Goal: Task Accomplishment & Management: Use online tool/utility

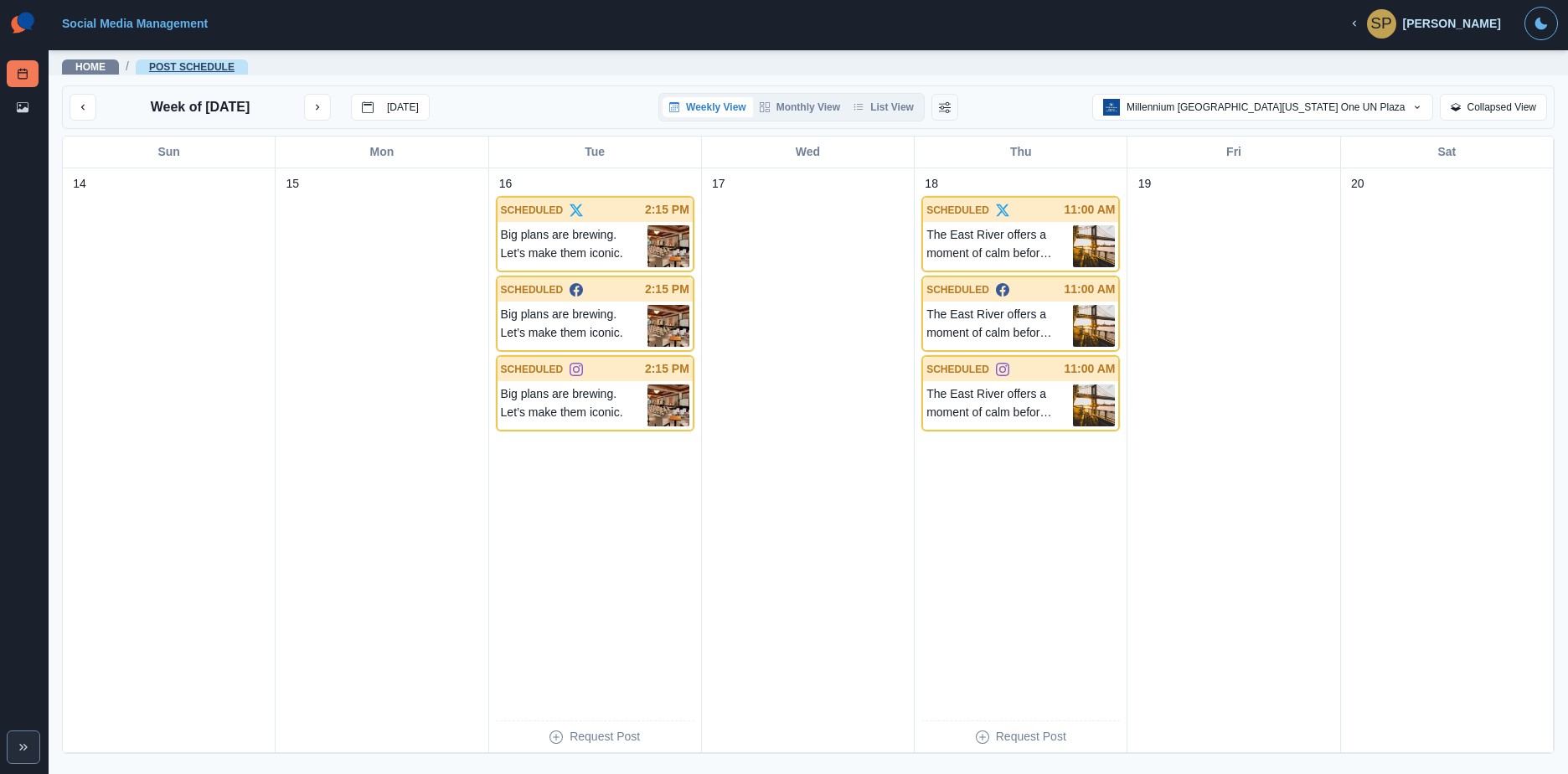
click at [216, 65] on link "Post Schedule" at bounding box center [192, 67] width 85 height 12
click at [178, 55] on div "Home / Post Schedule" at bounding box center [808, 62] width 1519 height 27
click at [176, 59] on span "Post Schedule" at bounding box center [192, 67] width 112 height 15
click at [164, 17] on link "Social Media Management" at bounding box center [135, 23] width 146 height 14
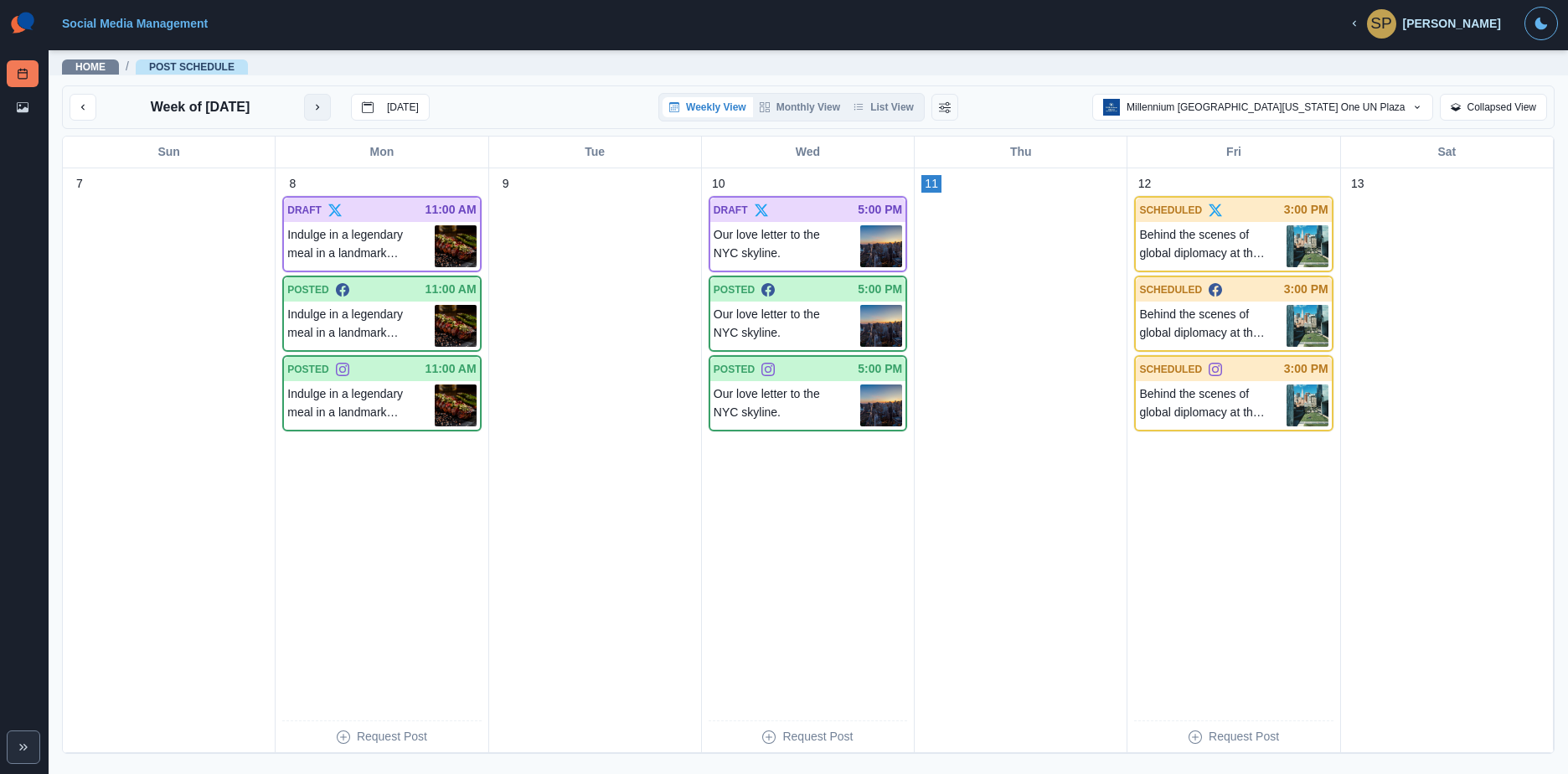
click at [323, 102] on icon "next month" at bounding box center [317, 107] width 12 height 12
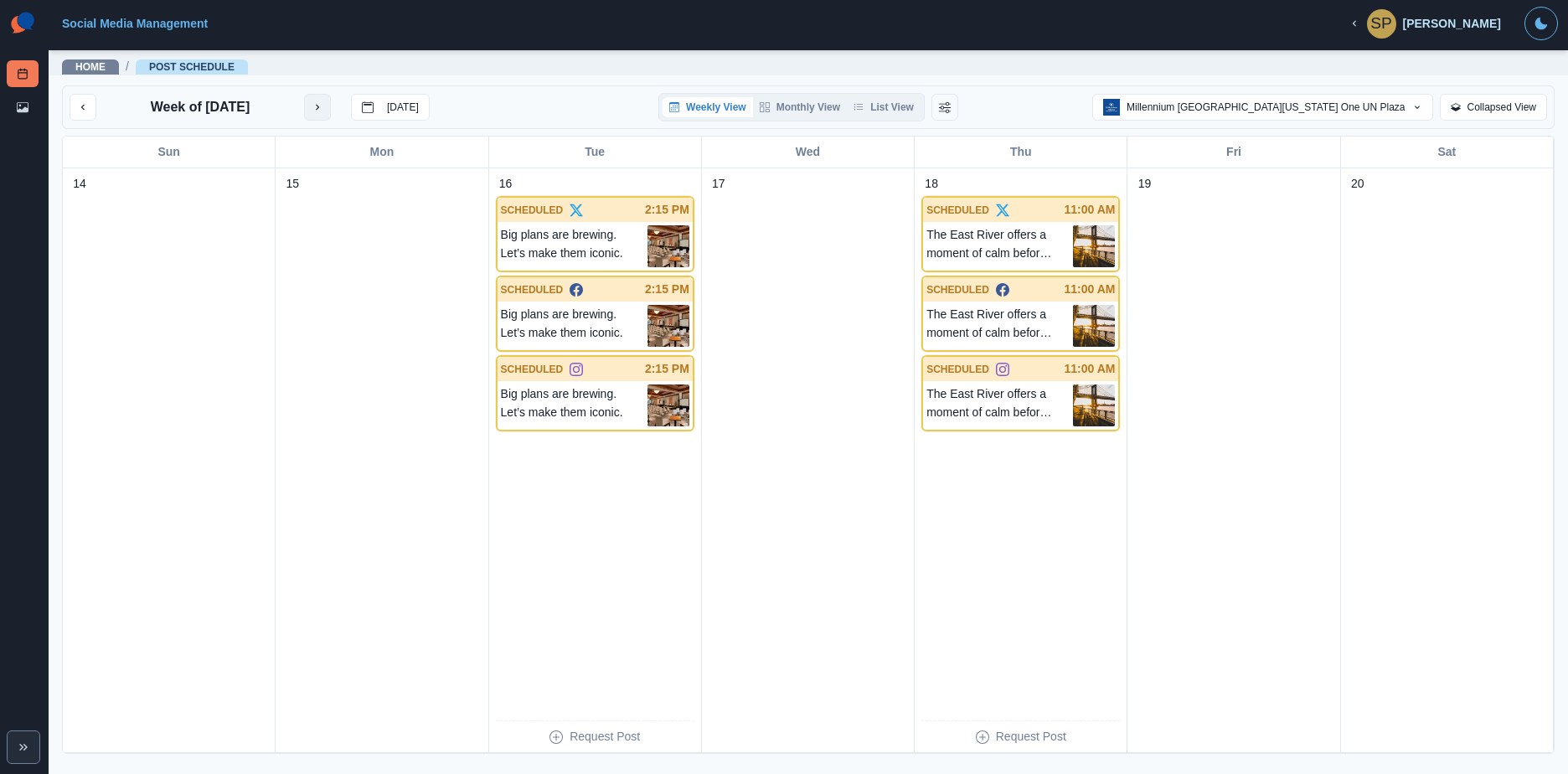
click at [323, 102] on icon "next month" at bounding box center [317, 107] width 12 height 12
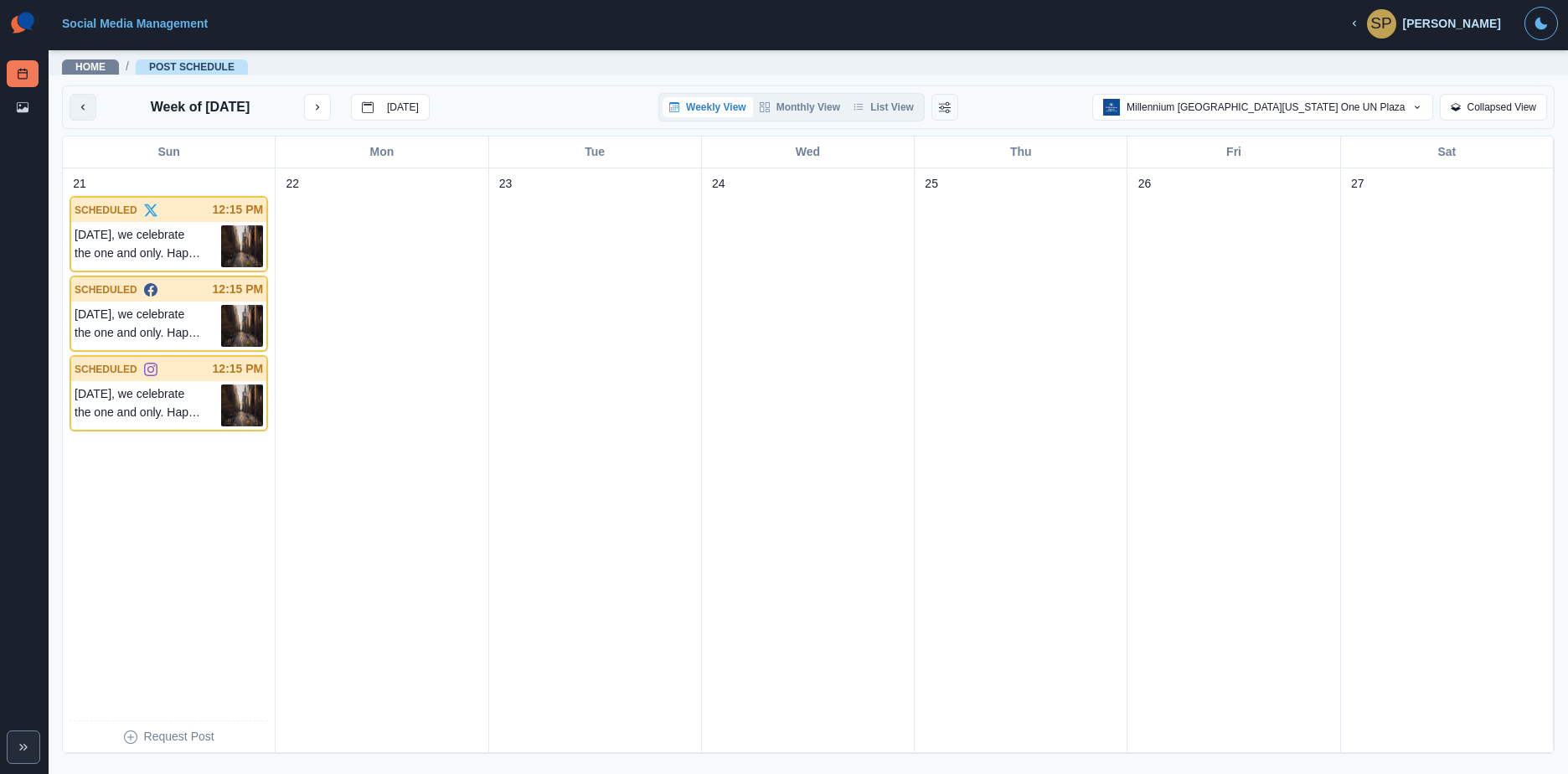
click at [94, 114] on button "previous month" at bounding box center [83, 107] width 27 height 27
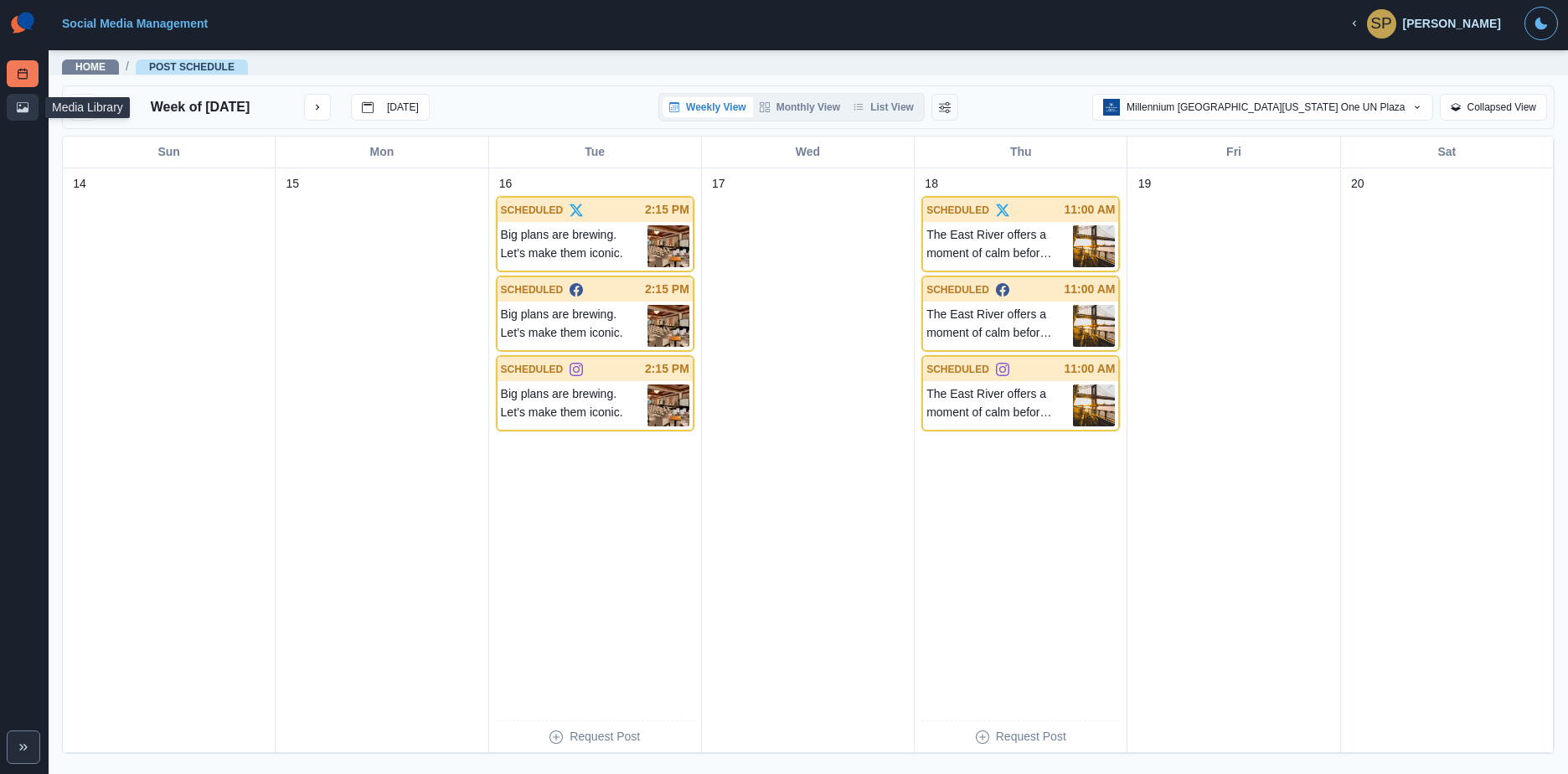
click at [18, 104] on icon at bounding box center [22, 107] width 12 height 12
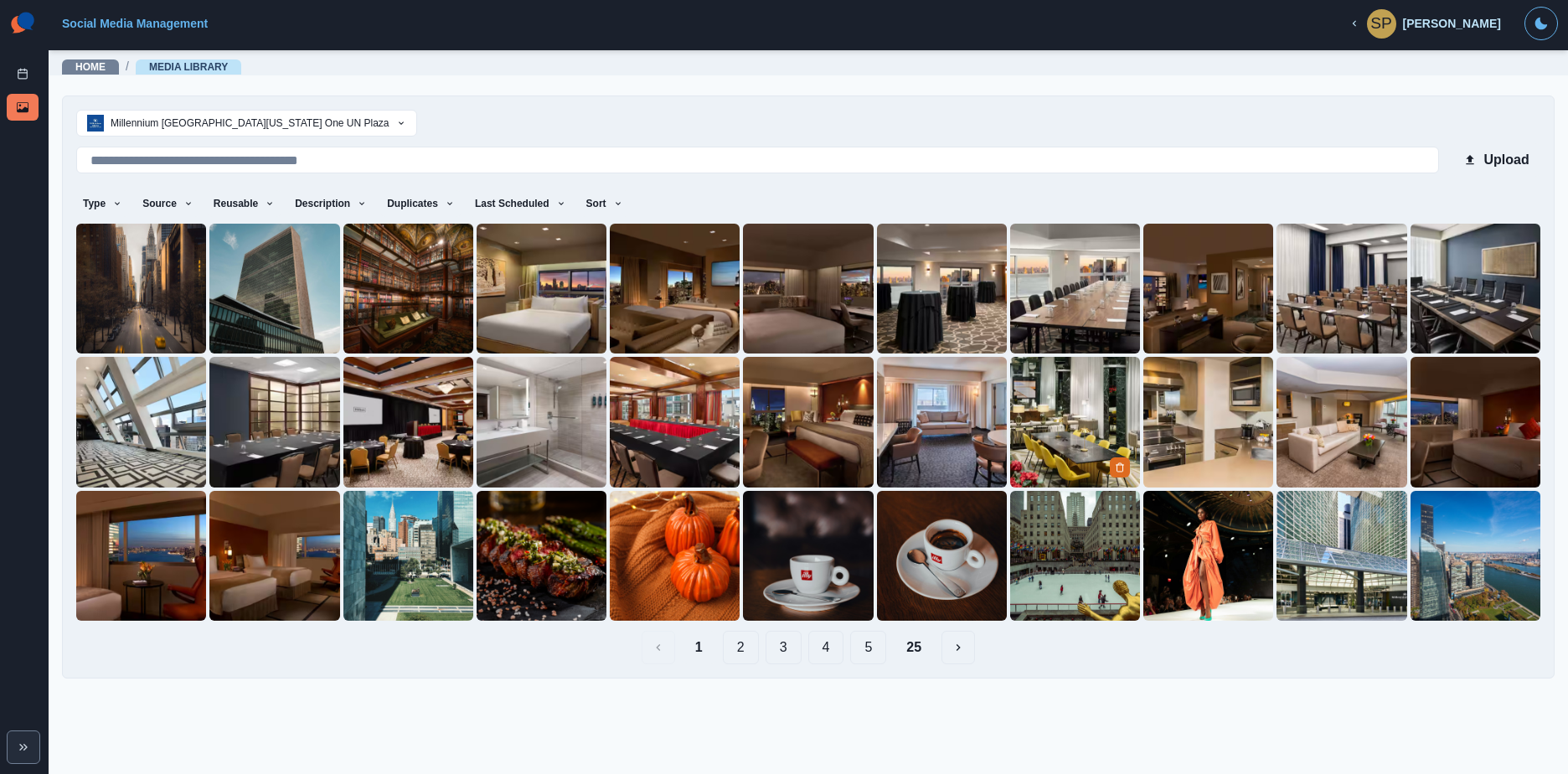
click at [1068, 405] on img at bounding box center [1075, 422] width 130 height 130
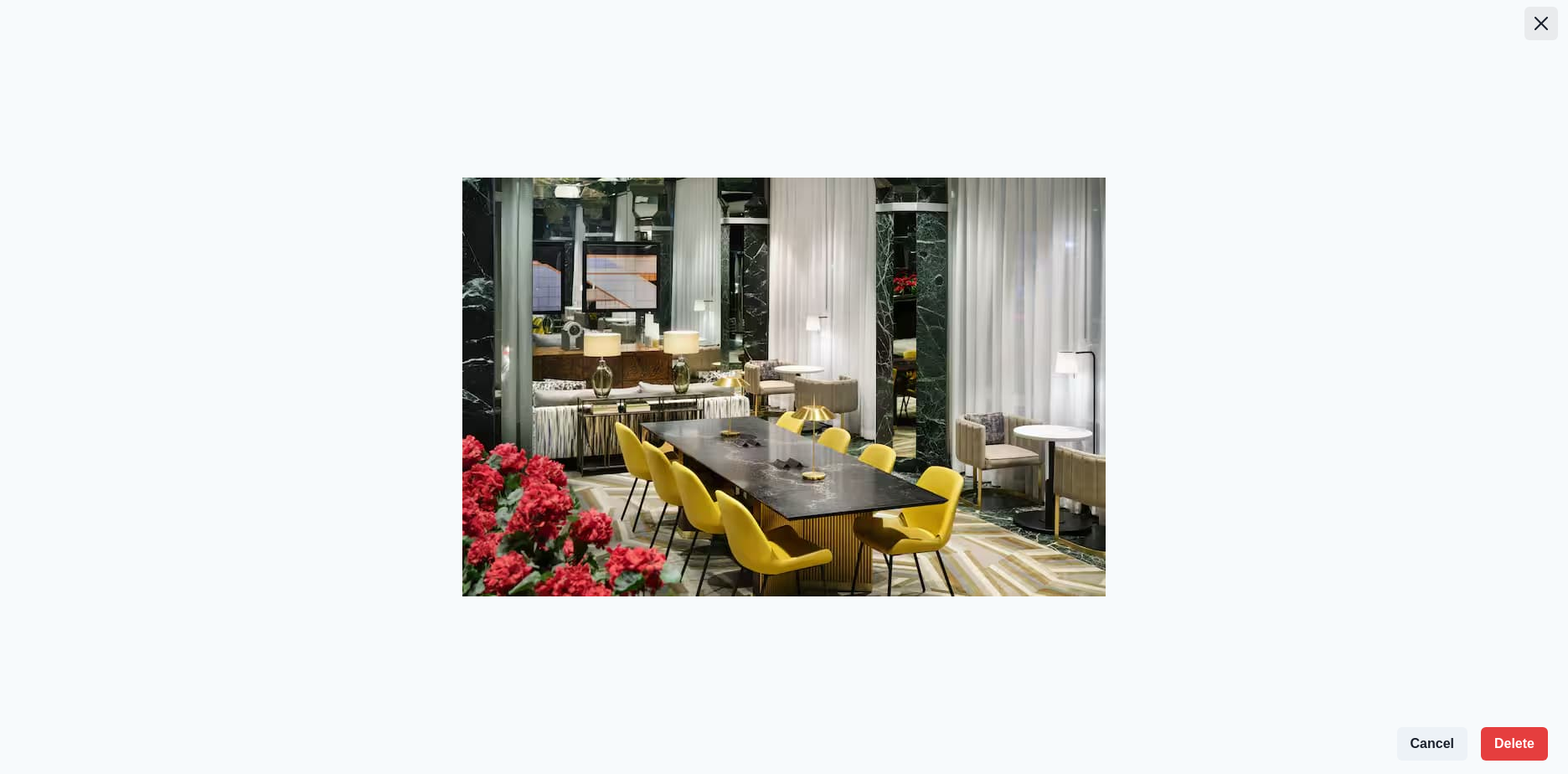
click at [1538, 19] on icon "Close" at bounding box center [1540, 23] width 13 height 14
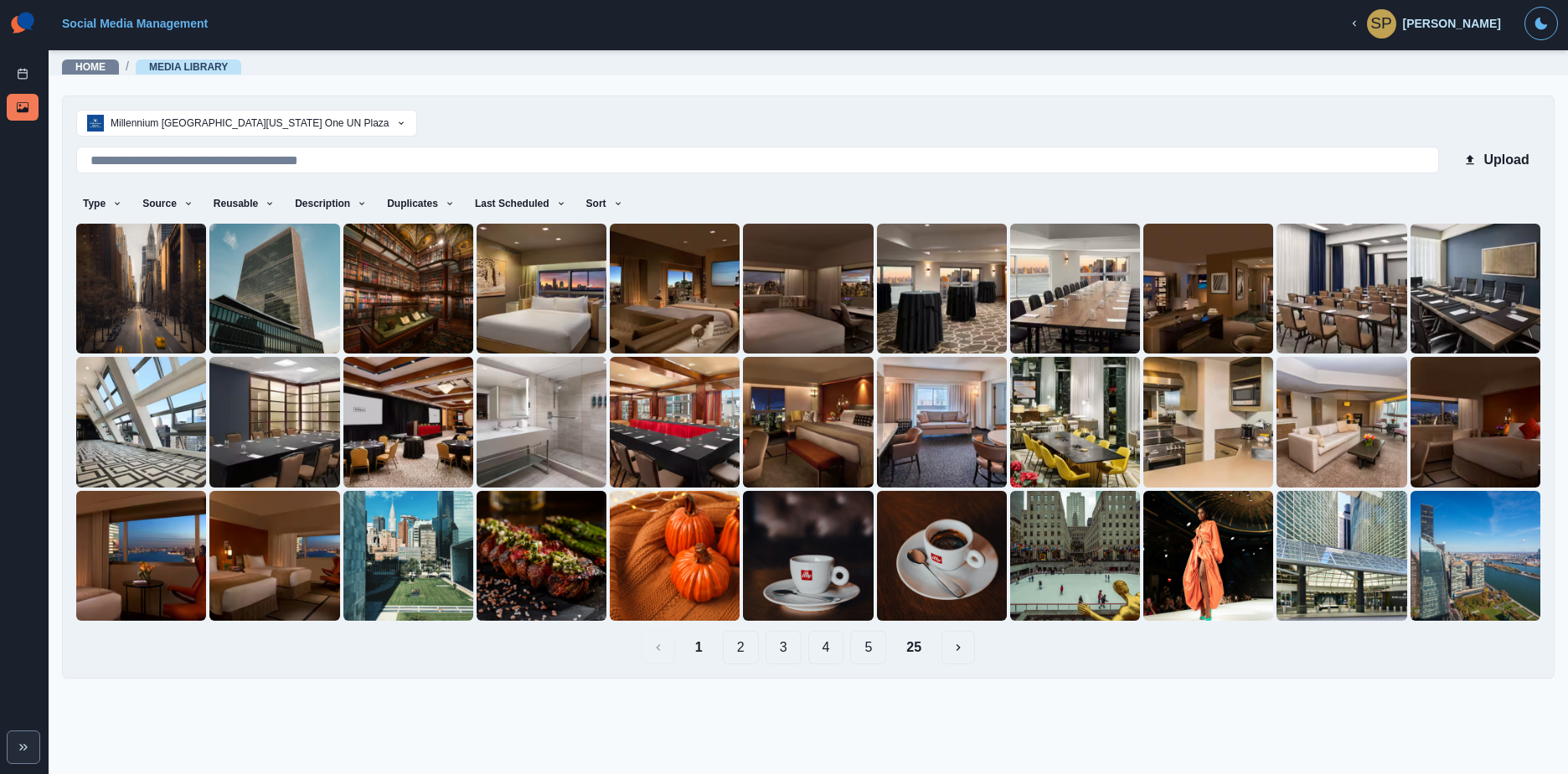
click at [747, 639] on button "2" at bounding box center [740, 647] width 36 height 33
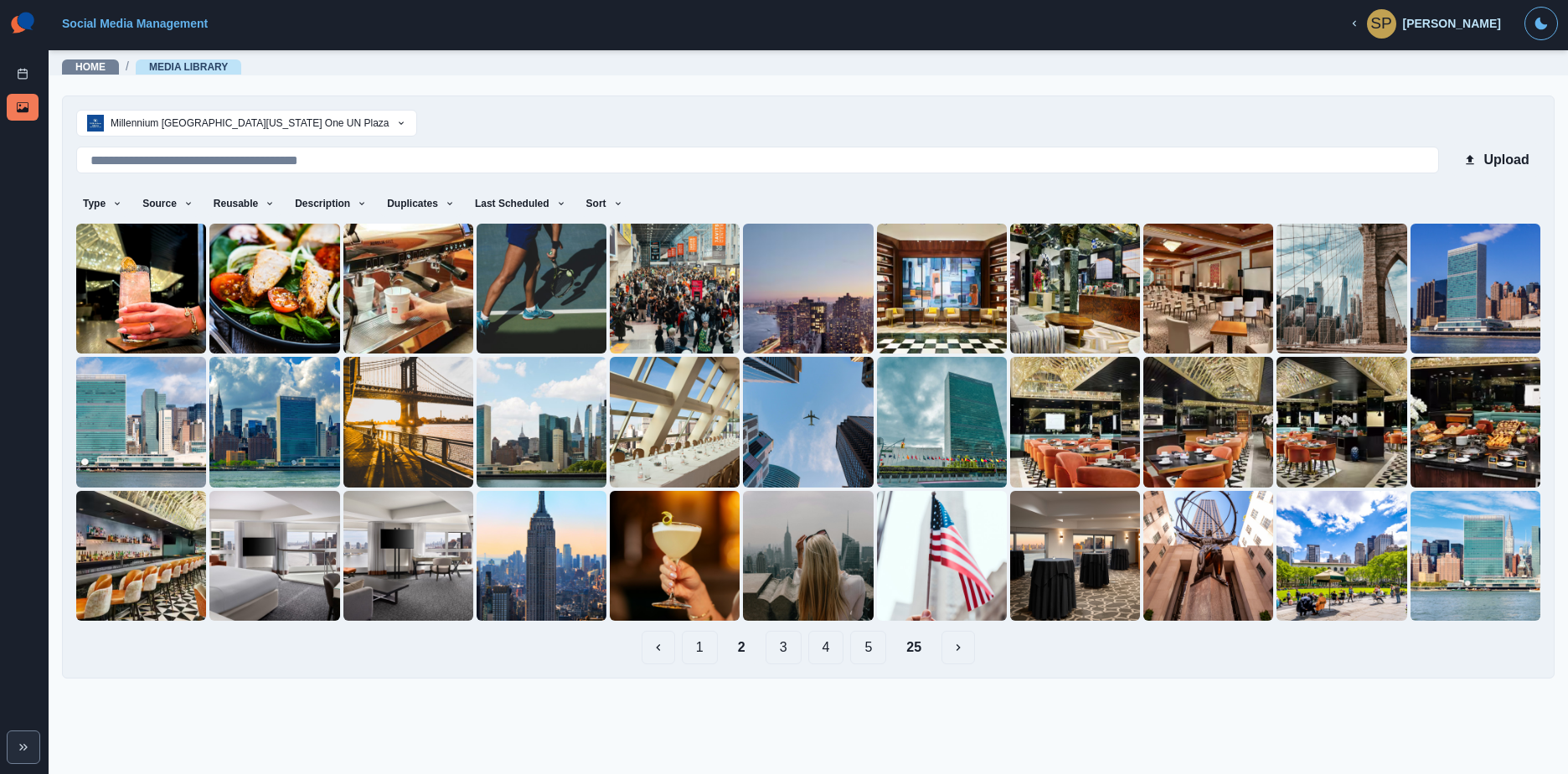
click at [790, 647] on button "3" at bounding box center [784, 647] width 36 height 33
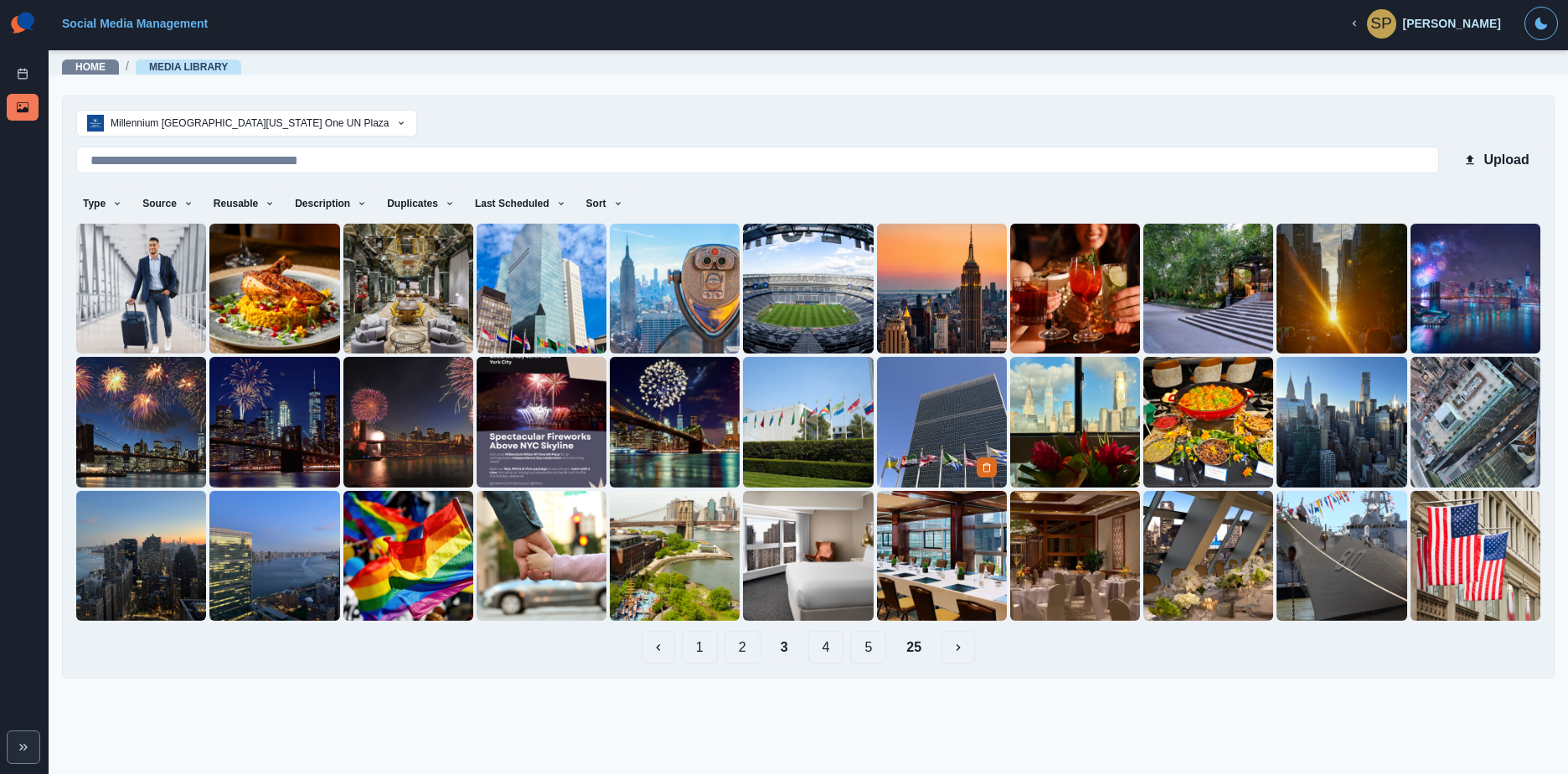
click at [927, 410] on img at bounding box center [942, 422] width 130 height 130
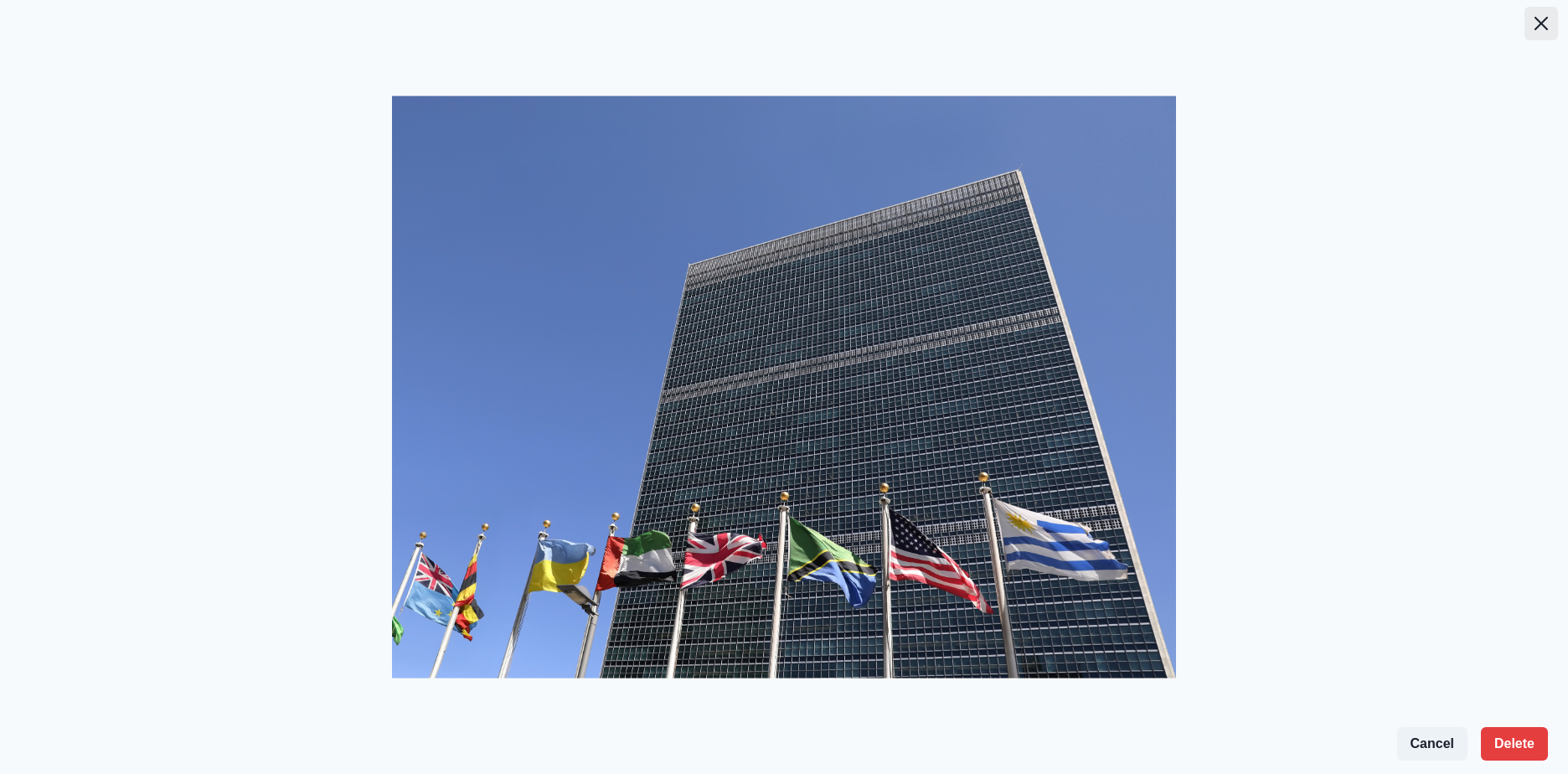
click at [1546, 14] on button "Close" at bounding box center [1540, 22] width 33 height 33
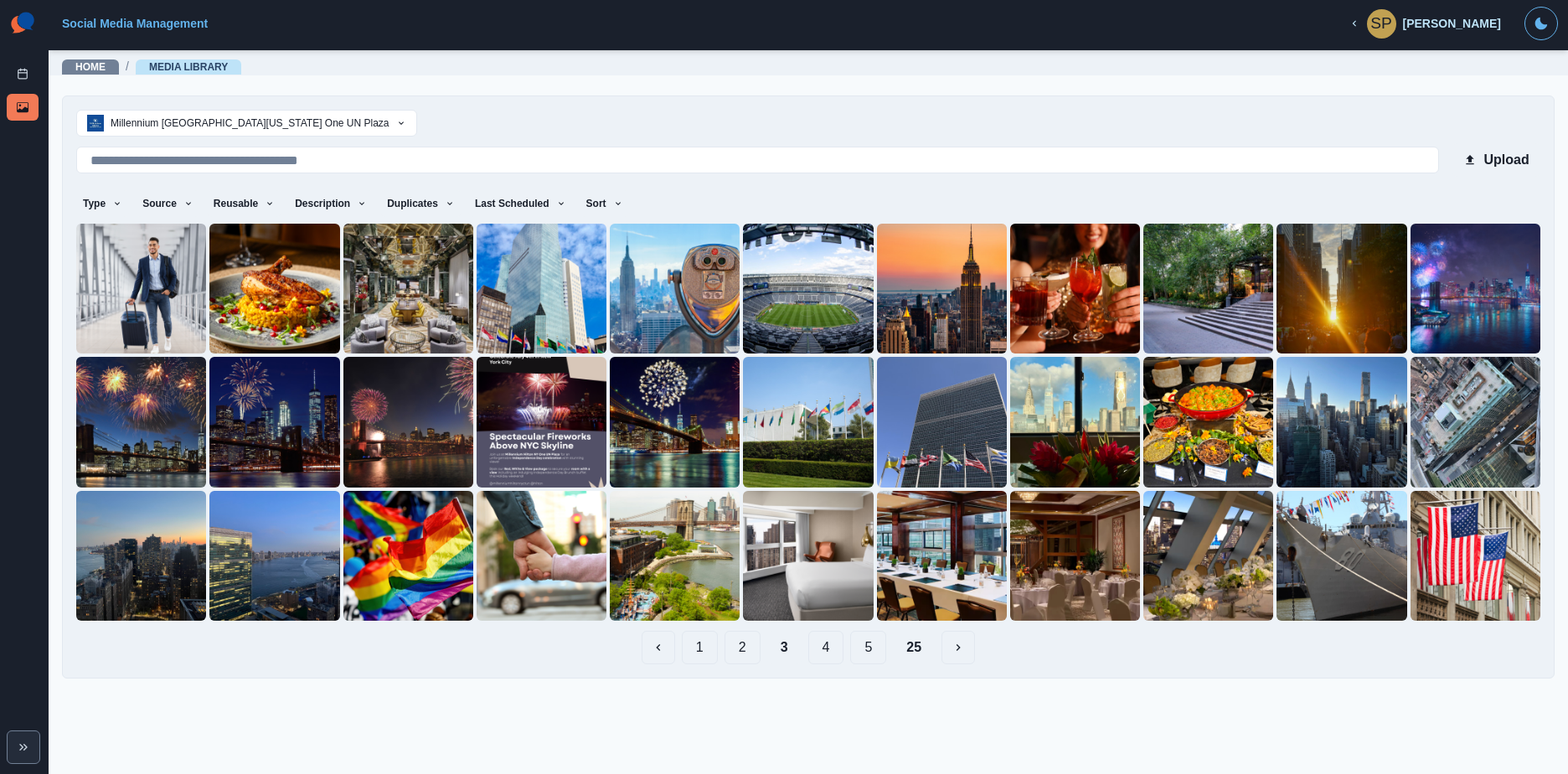
click at [820, 647] on button "4" at bounding box center [826, 647] width 36 height 33
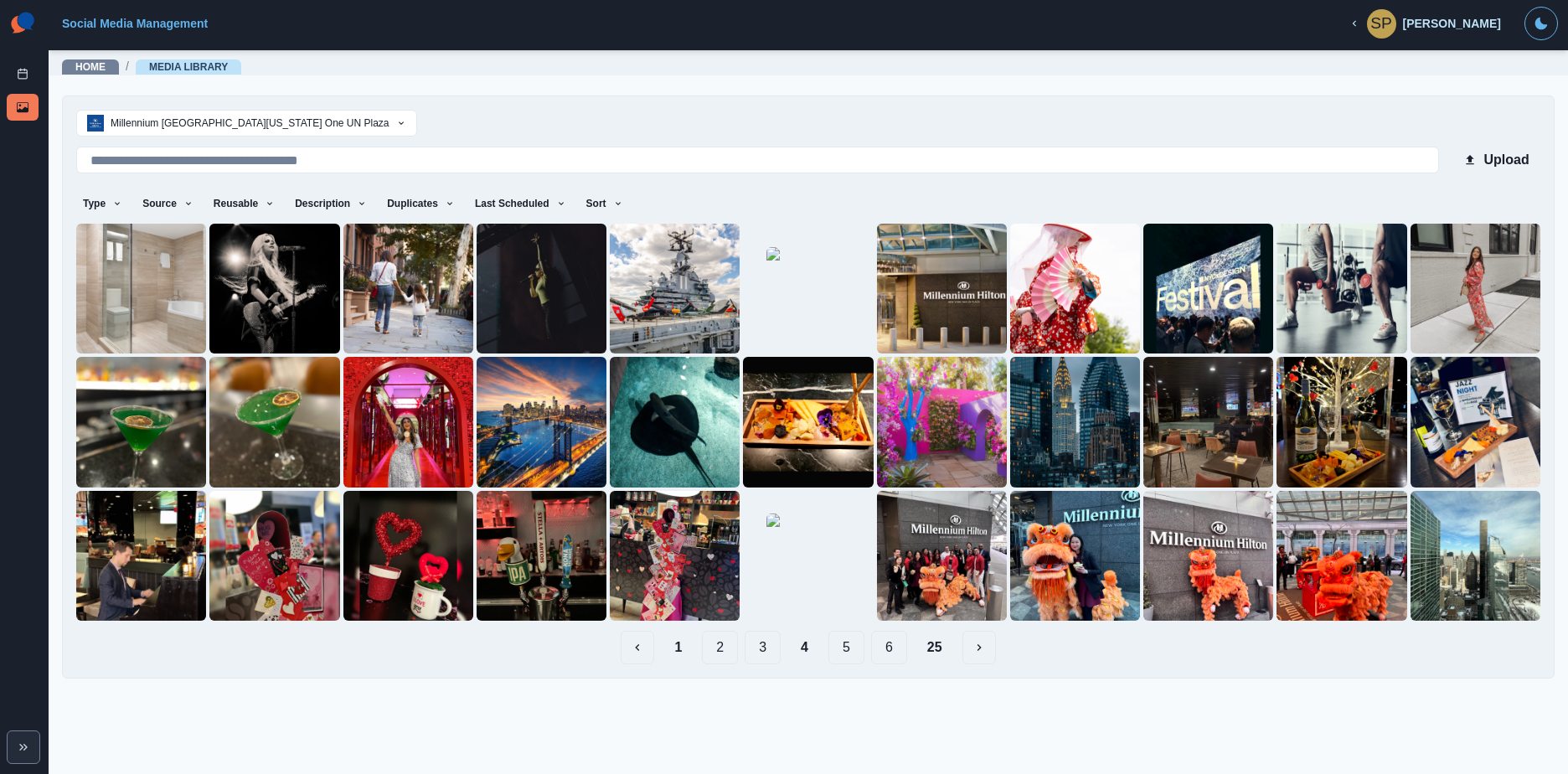
click at [842, 645] on button "5" at bounding box center [847, 647] width 36 height 33
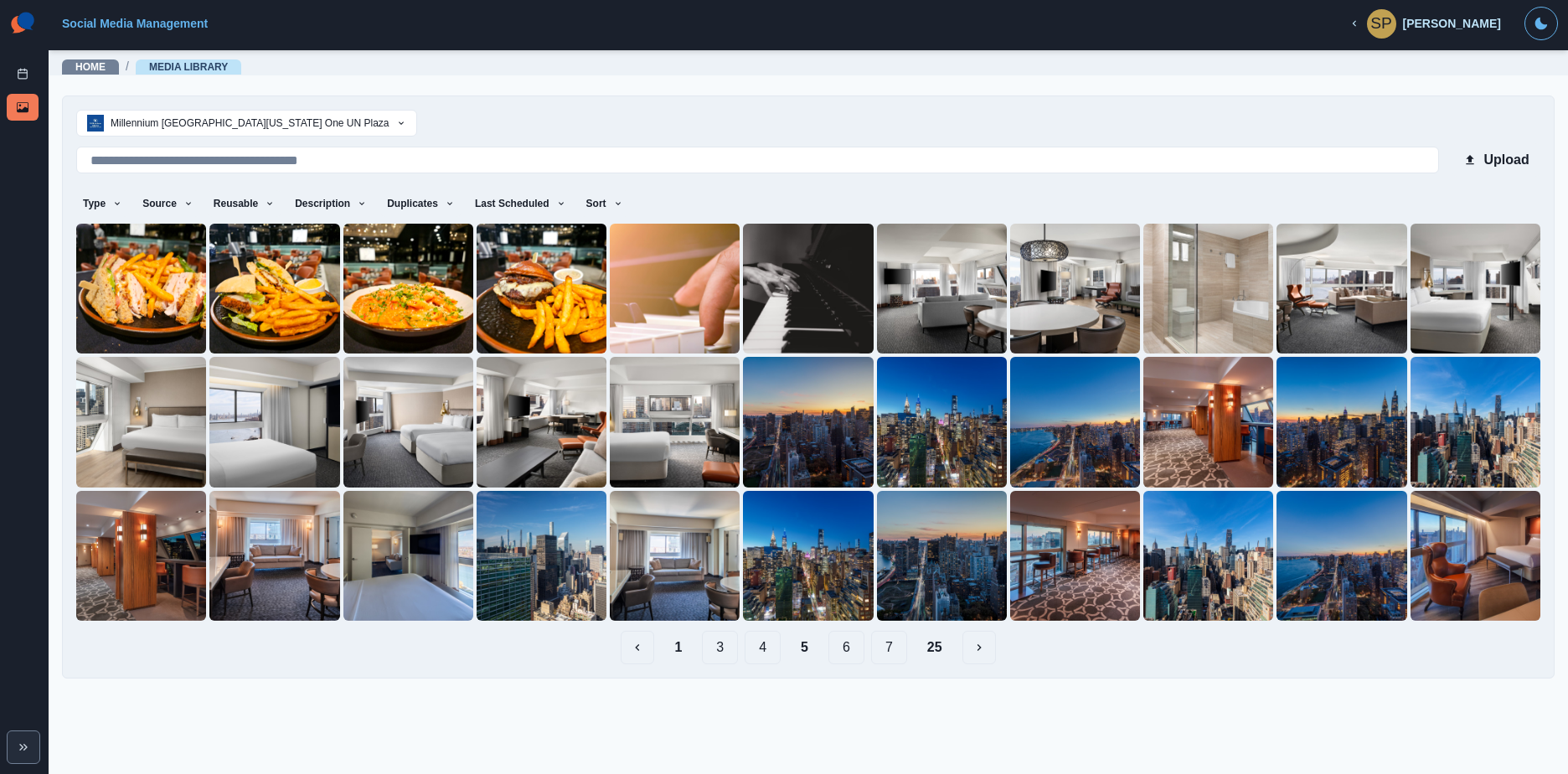
click at [850, 653] on button "6" at bounding box center [847, 647] width 36 height 33
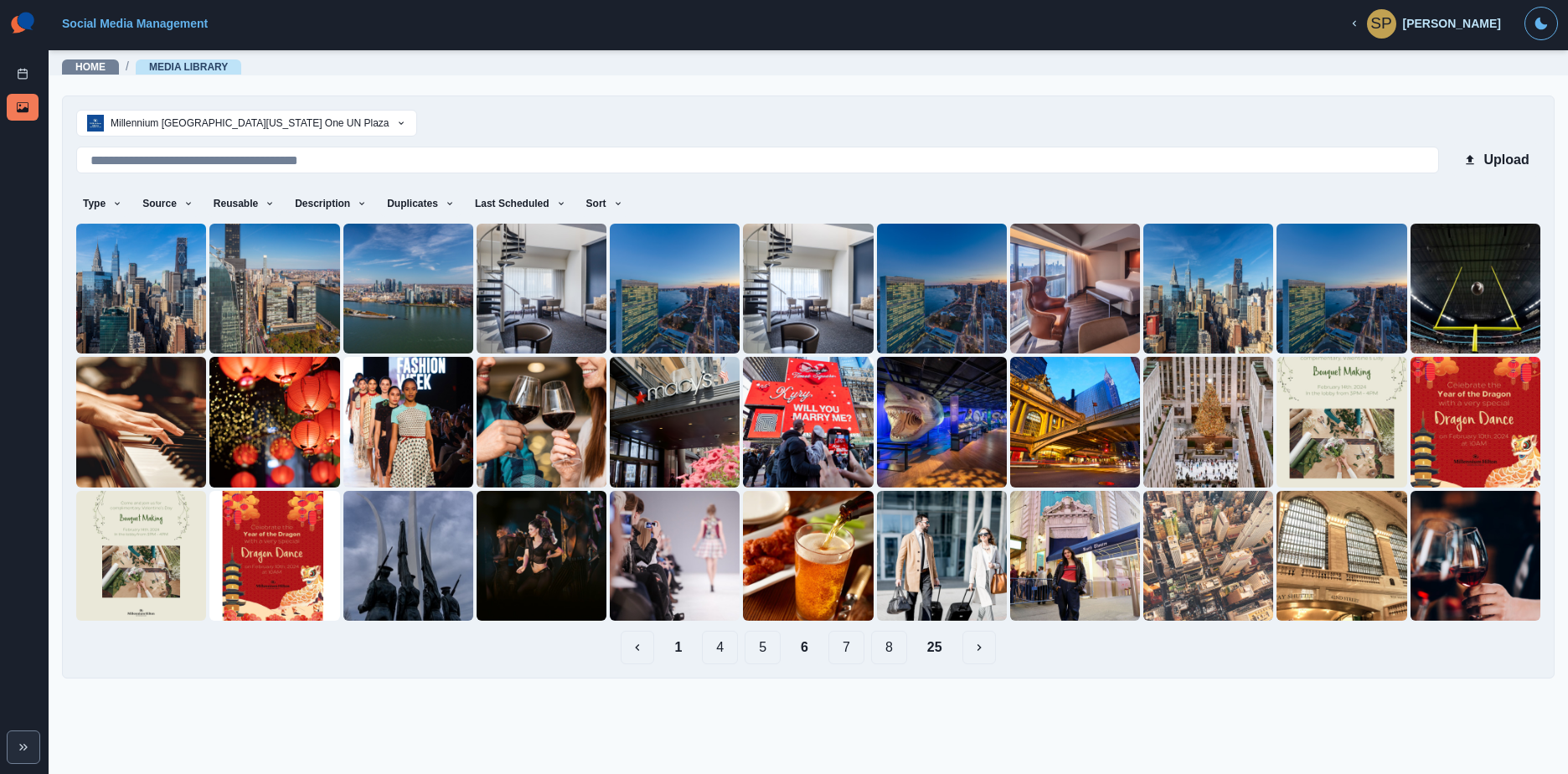
click at [844, 644] on button "7" at bounding box center [847, 647] width 36 height 33
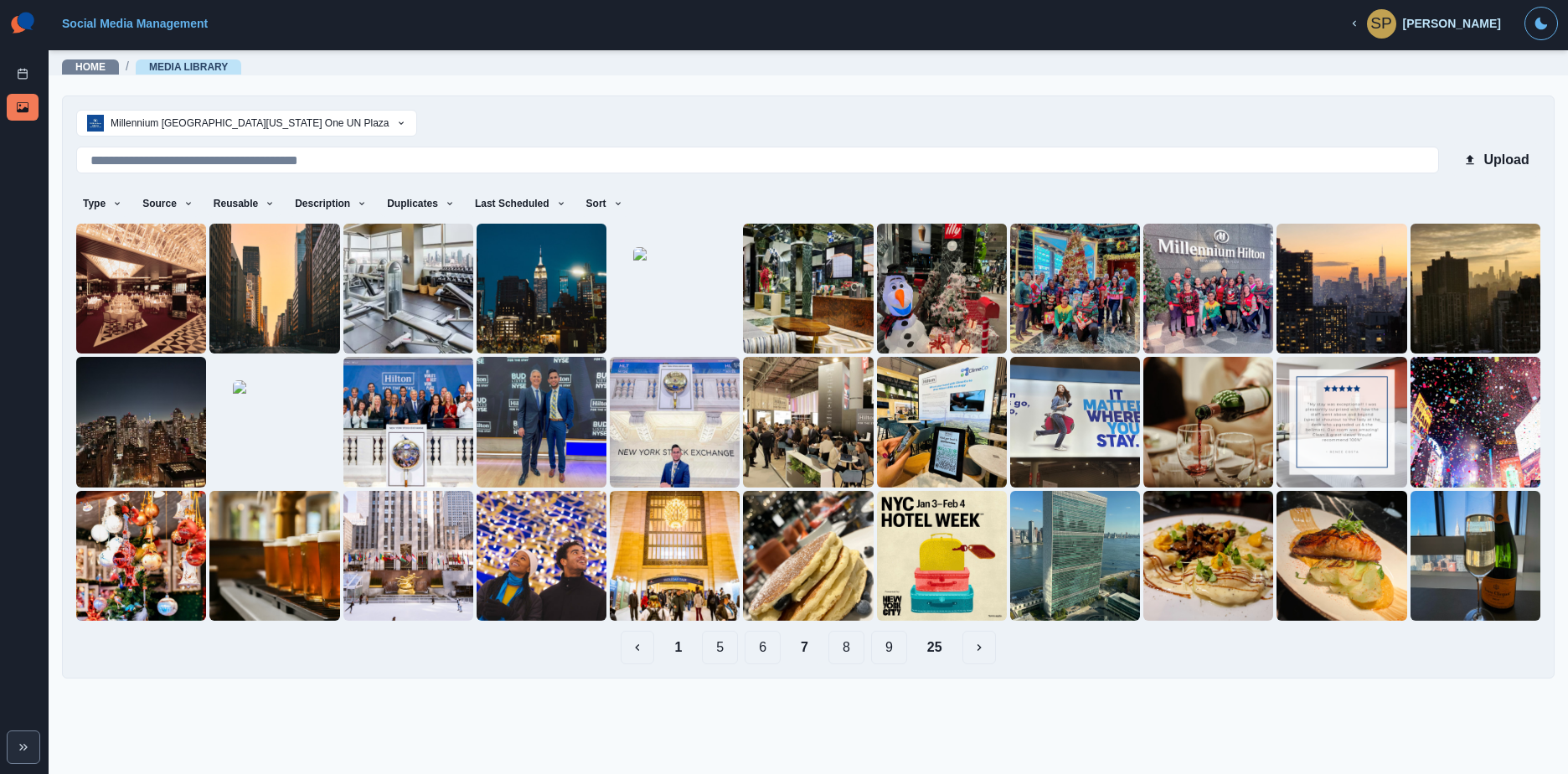
click at [838, 652] on button "8" at bounding box center [847, 647] width 36 height 33
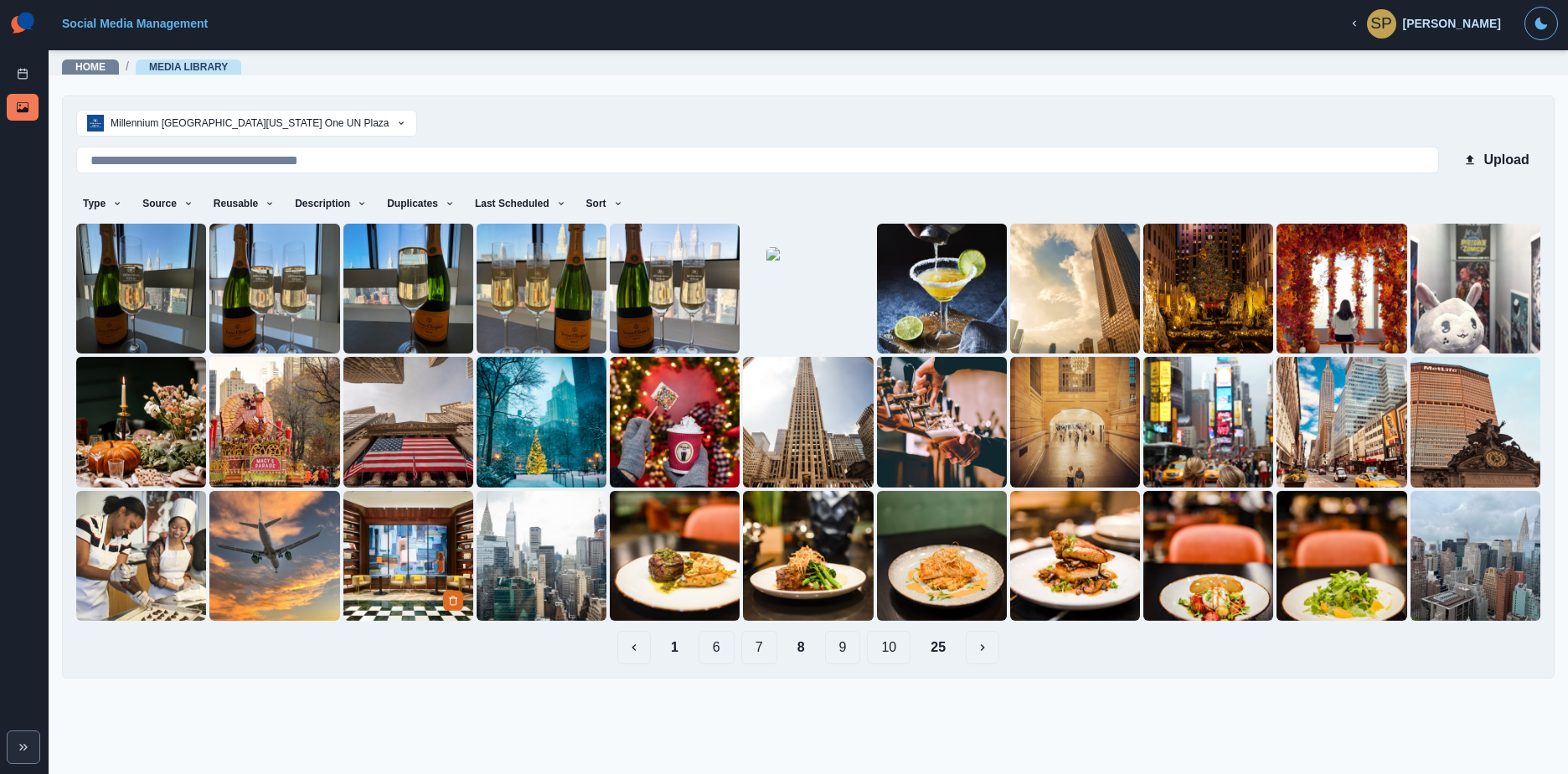
click at [396, 546] on img at bounding box center [408, 556] width 130 height 130
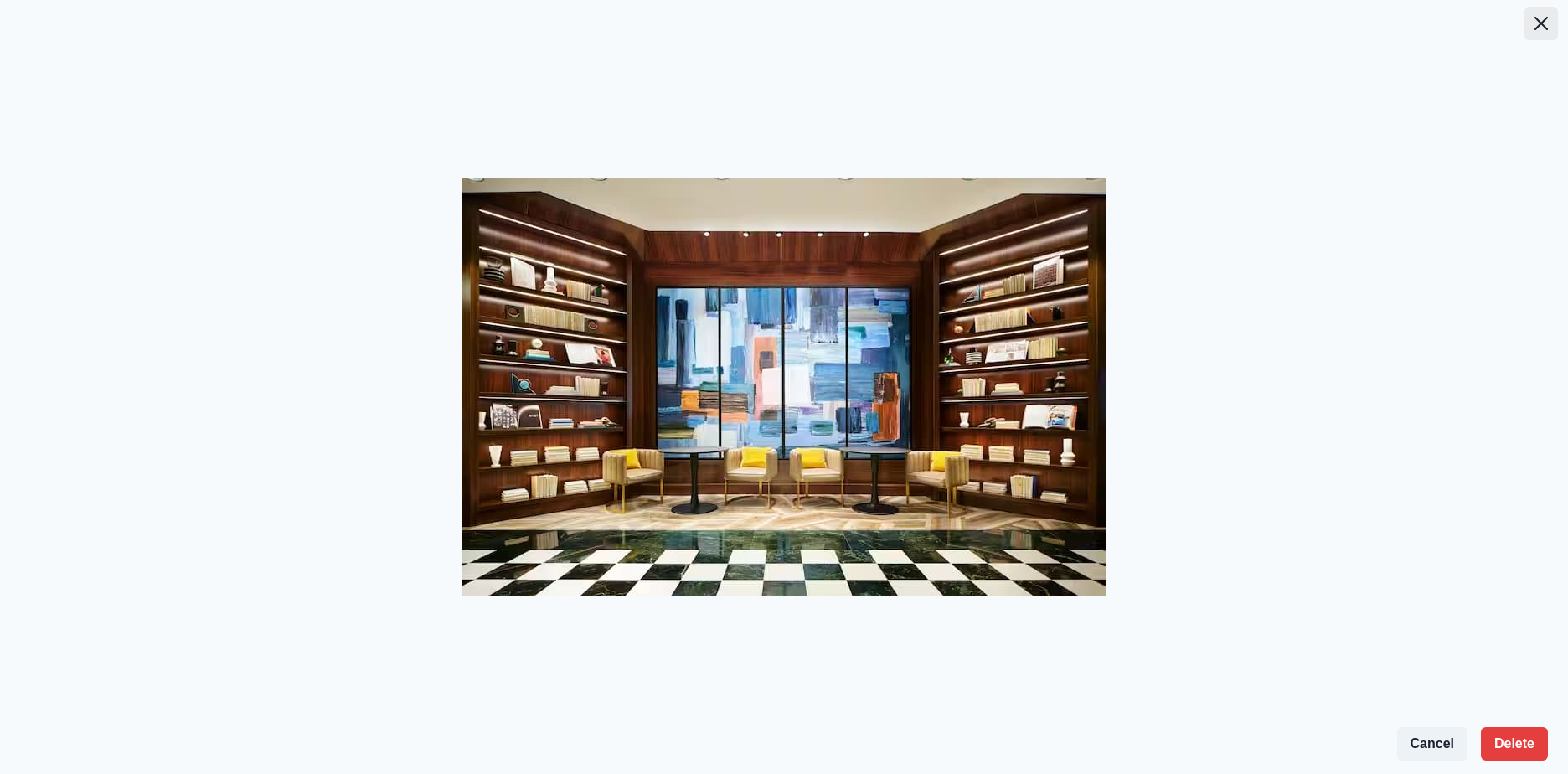
click at [1546, 20] on icon "Close" at bounding box center [1540, 23] width 13 height 14
